Goal: Use online tool/utility

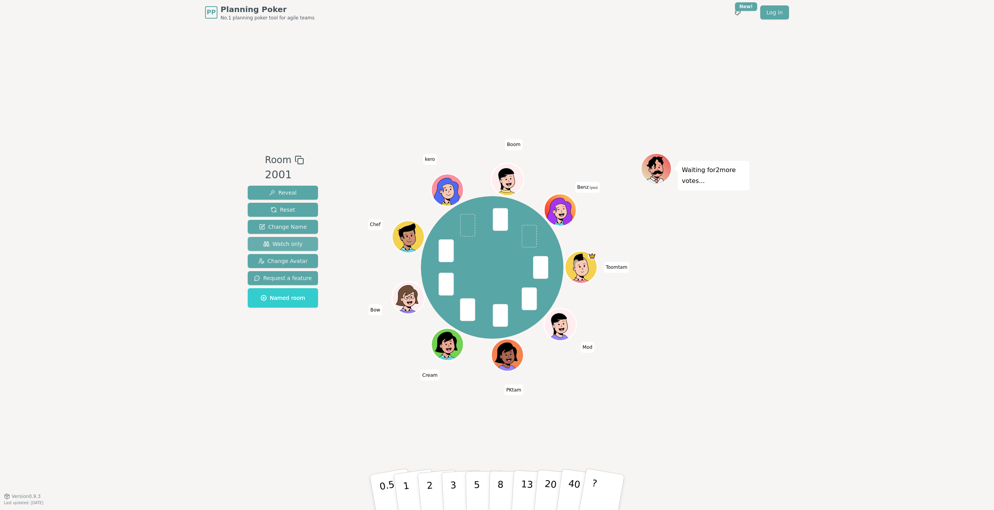
click at [286, 244] on span "Watch only" at bounding box center [283, 244] width 40 height 8
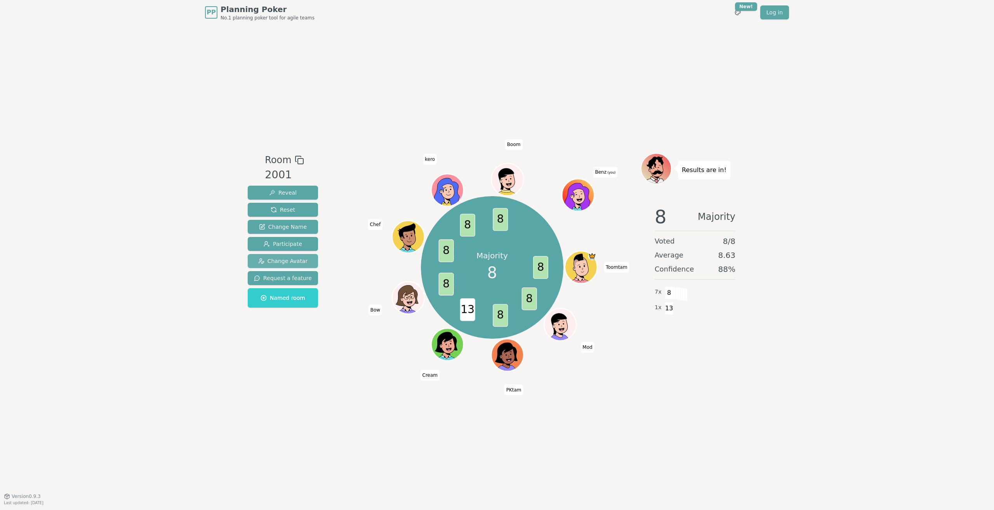
click at [294, 258] on span "Change Avatar" at bounding box center [283, 261] width 50 height 8
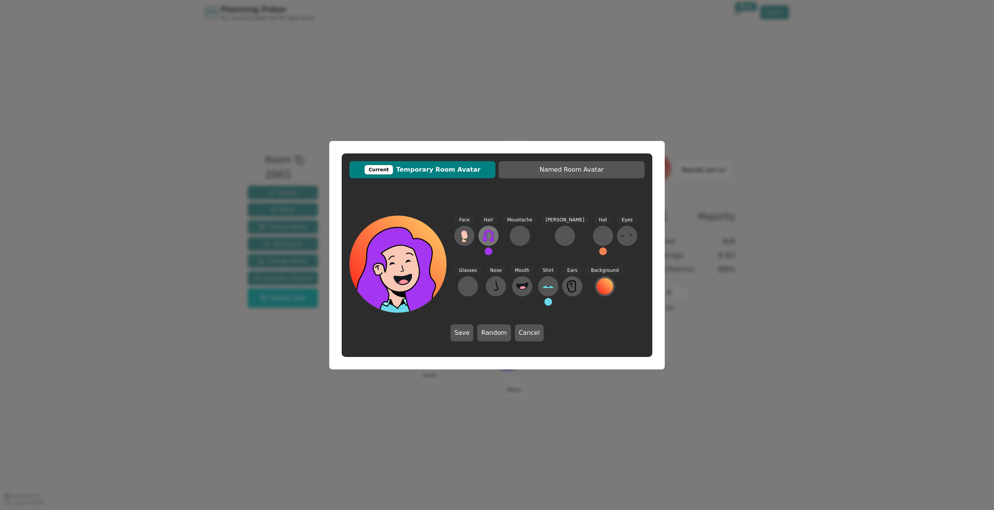
click at [489, 234] on icon at bounding box center [488, 236] width 12 height 12
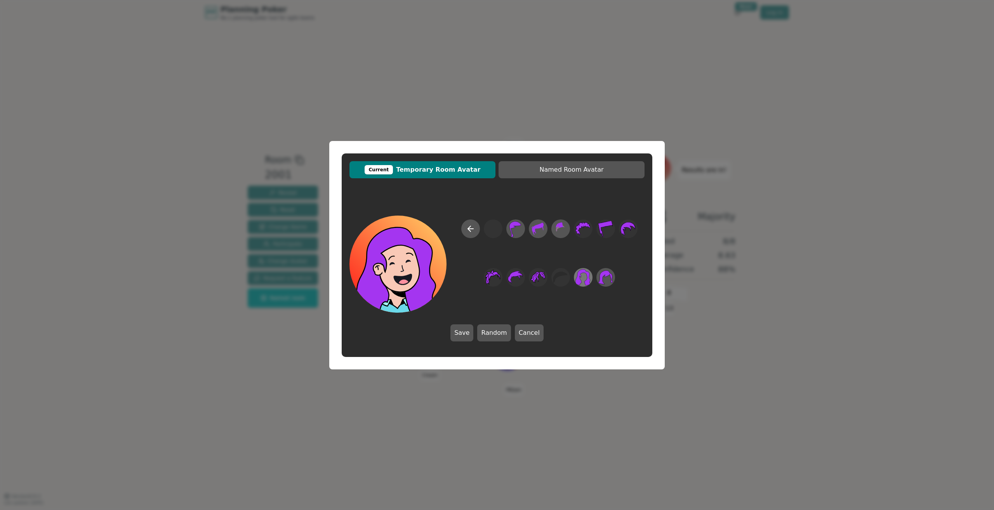
click at [587, 276] on icon at bounding box center [583, 276] width 15 height 17
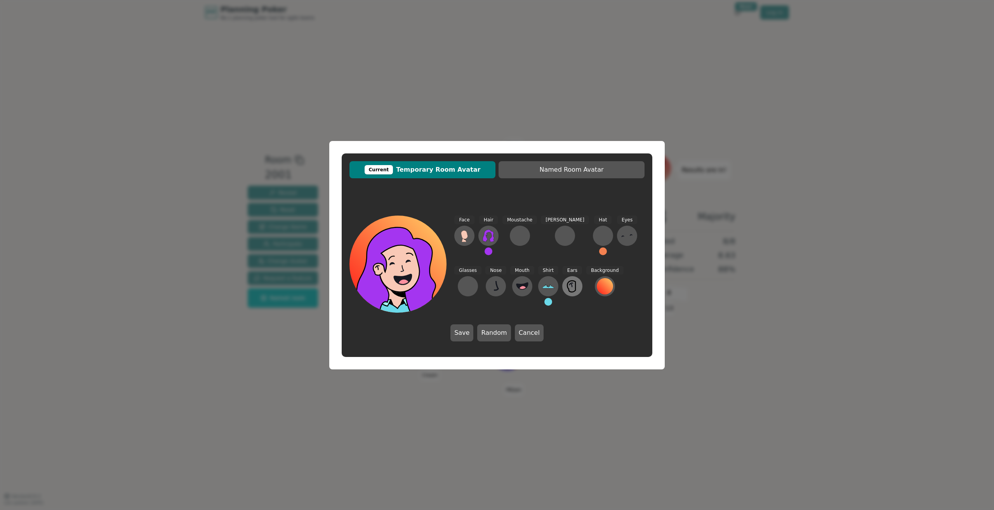
click at [566, 288] on icon at bounding box center [572, 286] width 12 height 12
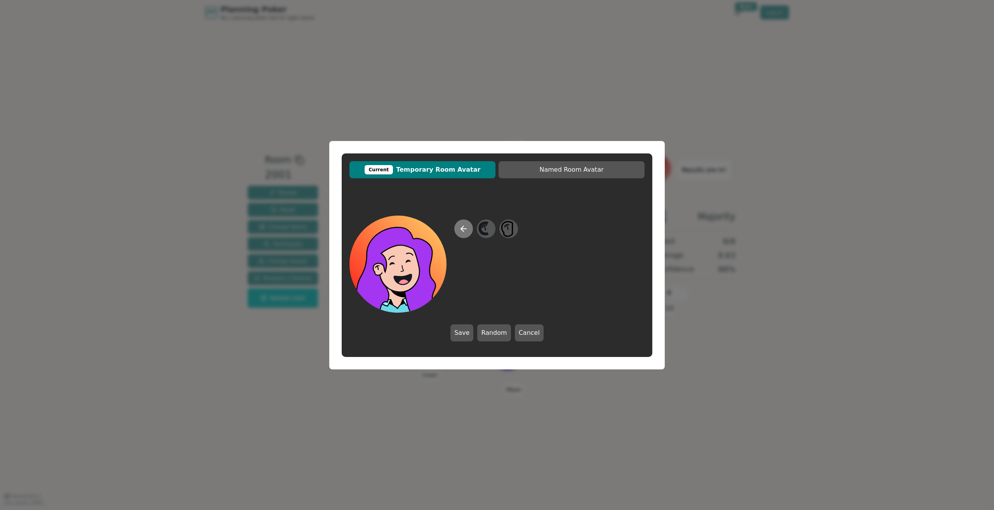
click at [465, 228] on icon at bounding box center [463, 228] width 9 height 9
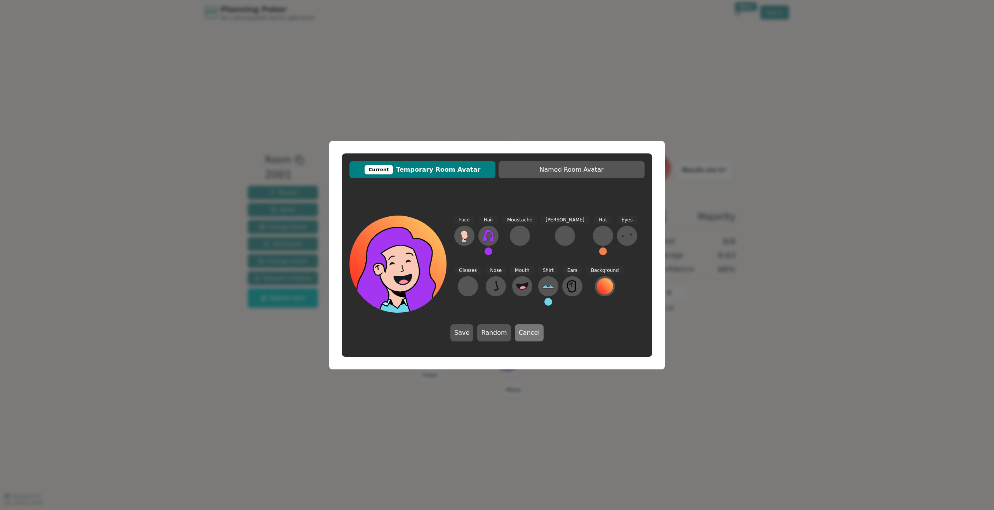
click at [530, 335] on button "Cancel" at bounding box center [529, 332] width 29 height 17
